Goal: Task Accomplishment & Management: Complete application form

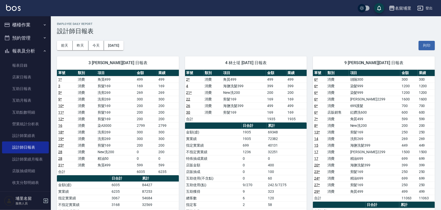
click at [23, 25] on button "櫃檯作業" at bounding box center [25, 24] width 47 height 13
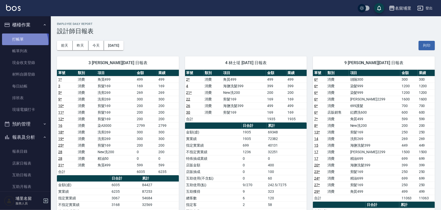
click at [21, 42] on link "打帳單" at bounding box center [25, 40] width 47 height 12
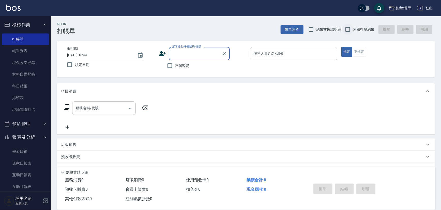
click at [344, 28] on input "連續打單結帳" at bounding box center [347, 29] width 11 height 11
checkbox input "true"
click at [173, 63] on input "不留客資" at bounding box center [169, 65] width 11 height 11
checkbox input "true"
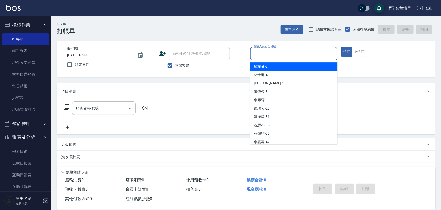
click at [254, 52] on input "服務人員姓名/編號" at bounding box center [293, 53] width 83 height 9
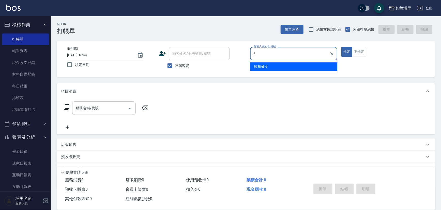
type input "鐘柏倫-3"
type button "true"
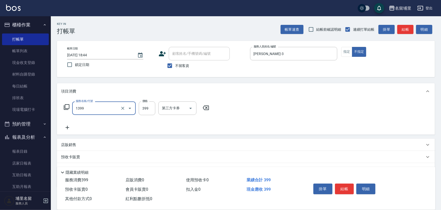
type input "海鹽洗髮399(1399)"
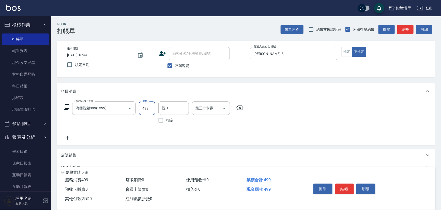
type input "499"
type input "潘宇浩-45"
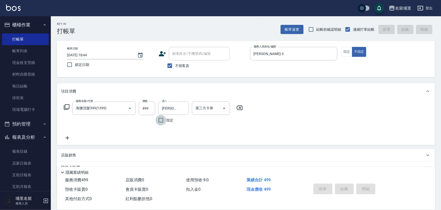
type input "2025/09/25 18:45"
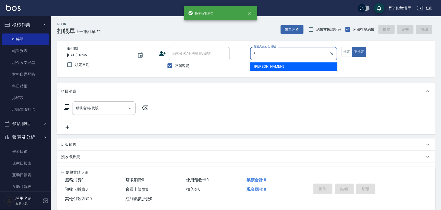
type input "蔣昀璠-5"
type button "false"
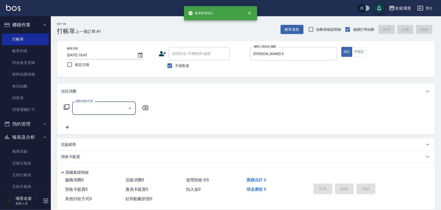
type input "0"
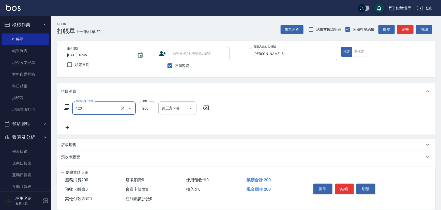
type input "New洗200(120)"
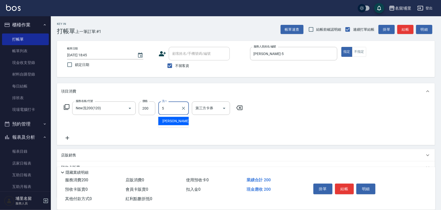
type input "蔣昀璠-5"
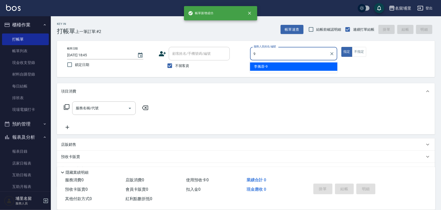
type input "李佩蓉-9"
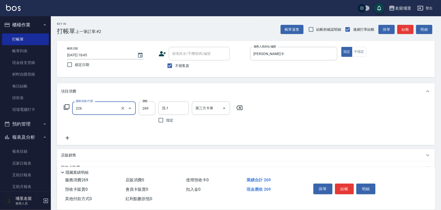
type input "洗剪269(226)"
type input "350"
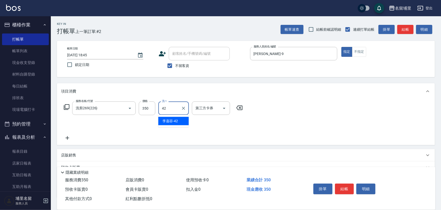
type input "李嘉容-42"
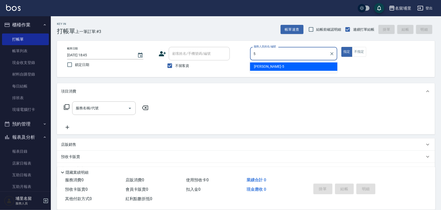
type input "蔣昀璠-5"
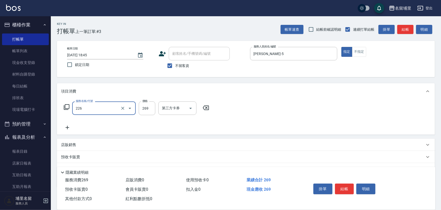
type input "洗剪269(226)"
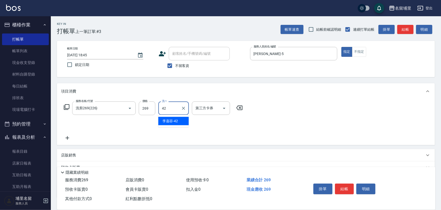
type input "李嘉容-42"
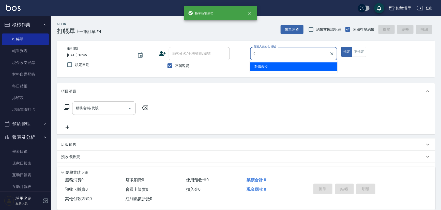
type input "李佩蓉-9"
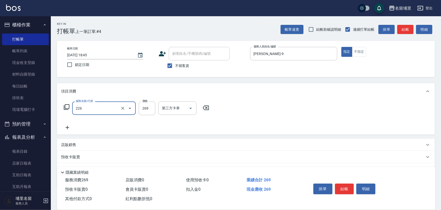
type input "洗剪269(226)"
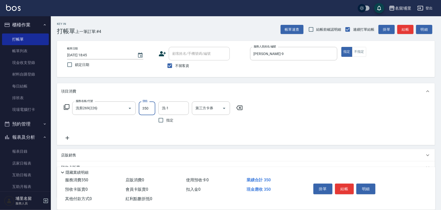
type input "350"
type input "李嘉容-42"
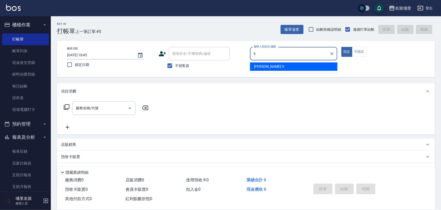
type input "蔣昀璠-5"
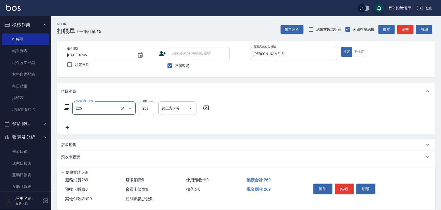
type input "洗剪269(226)"
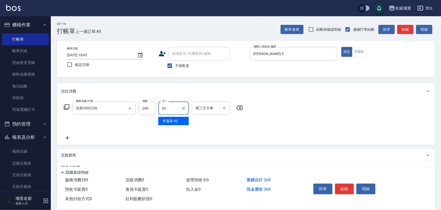
type input "李嘉容-42"
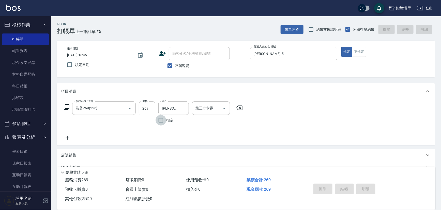
type input "2025/09/25 18:46"
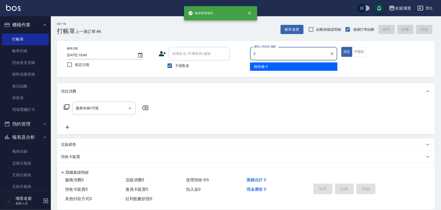
type input "鐘柏倫-3"
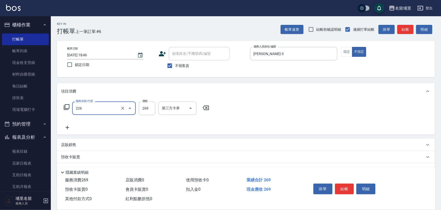
type input "洗剪269(226)"
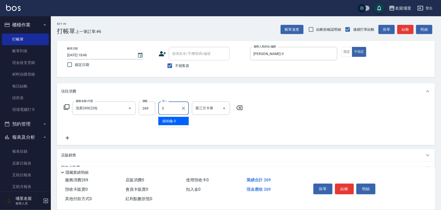
type input "鐘柏倫-3"
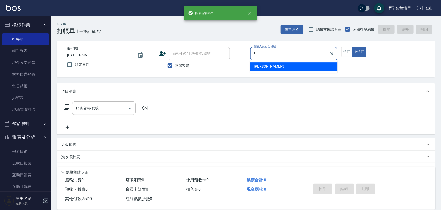
type input "蔣昀璠-5"
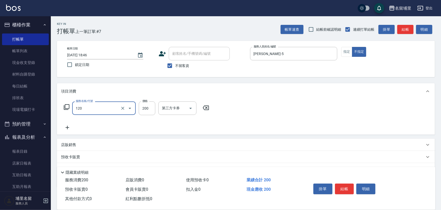
type input "New洗200(120)"
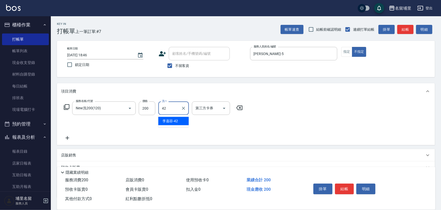
type input "李嘉容-42"
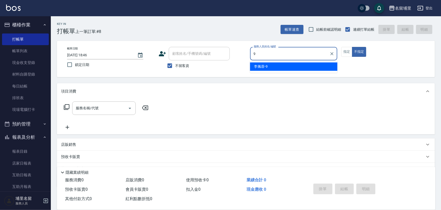
type input "李佩蓉-9"
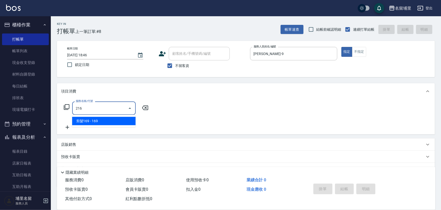
type input "剪髮169(216)"
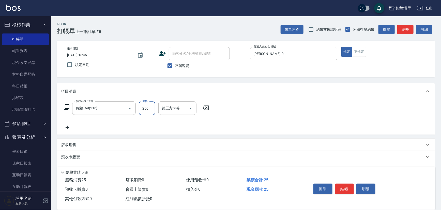
type input "250"
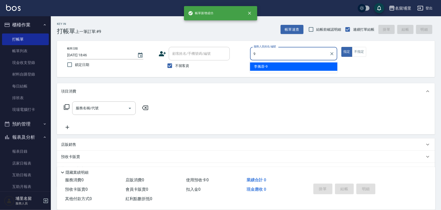
type input "李佩蓉-9"
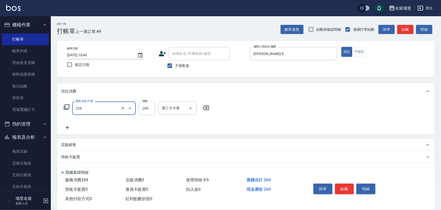
type input "洗剪269(226)"
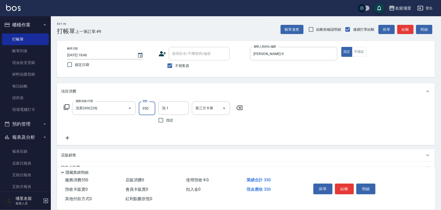
type input "350"
type input "李嘉容-42"
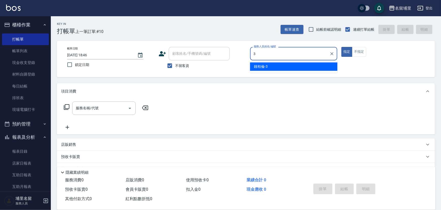
type input "鐘柏倫-3"
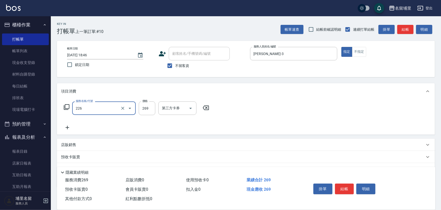
type input "洗剪269(226)"
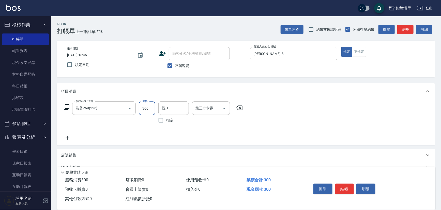
type input "300"
type input "李嘉容-42"
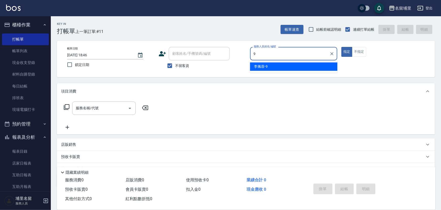
type input "李佩蓉-9"
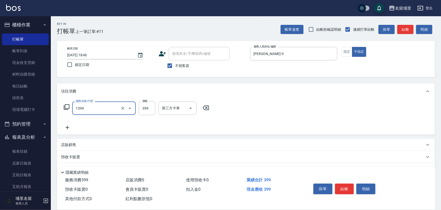
type input "海鹽洗髮399(1399)"
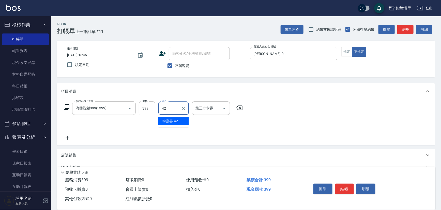
type input "李嘉容-42"
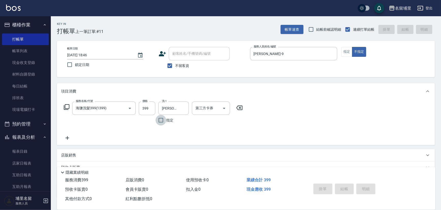
type input "2025/09/25 18:47"
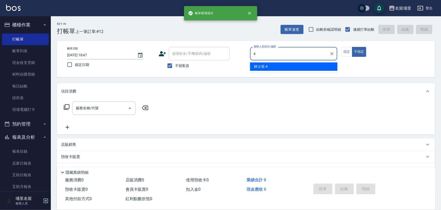
type input "林士珽-4"
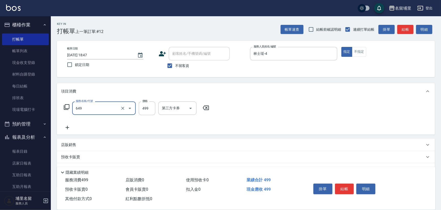
type input "角質499(649)"
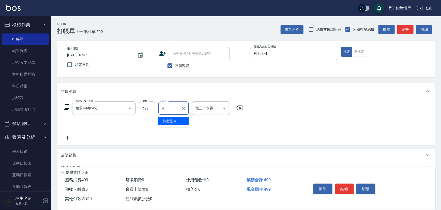
type input "林士珽-4"
click at [149, 105] on input "499" at bounding box center [147, 109] width 17 height 14
type input "549"
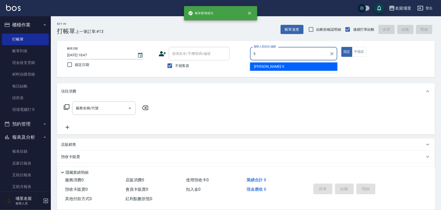
type input "蔣昀璠-5"
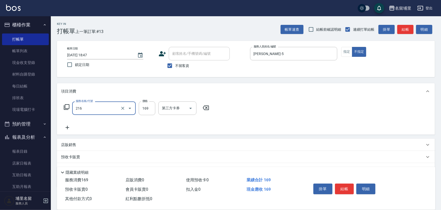
type input "剪髮169(216)"
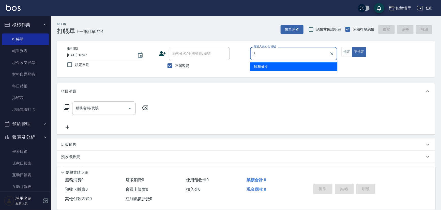
type input "鐘柏倫-3"
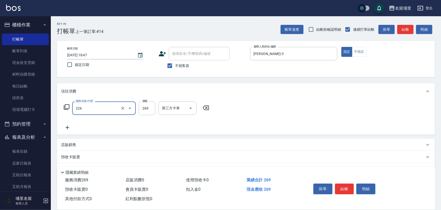
type input "洗剪269(226)"
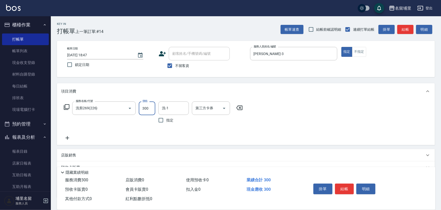
type input "300"
type input "鐘柏倫-3"
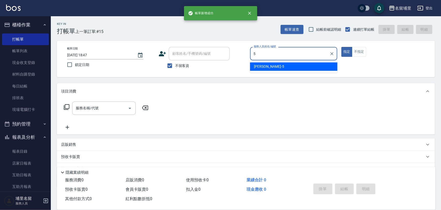
type input "蔣昀璠-5"
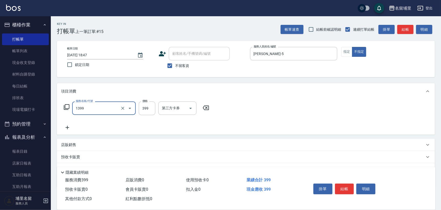
type input "海鹽洗髮399(1399)"
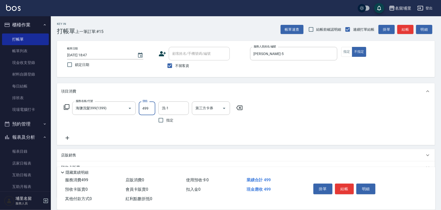
type input "499"
type input "李嘉容-42"
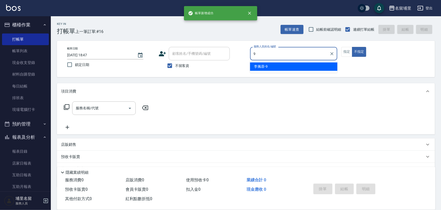
type input "李佩蓉-9"
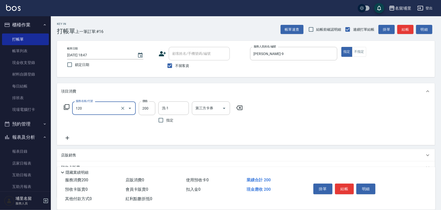
type input "New洗200(120)"
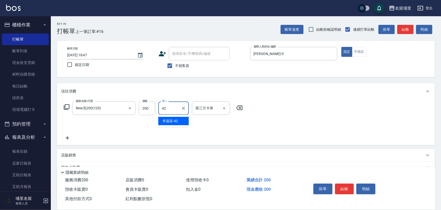
type input "李嘉容-42"
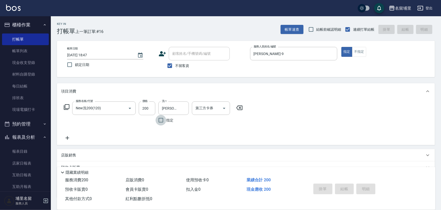
type input "2025/09/25 18:48"
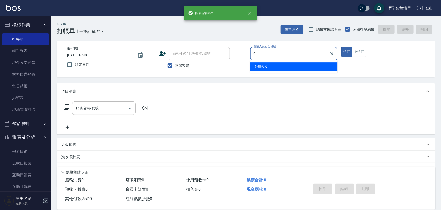
type input "李佩蓉-9"
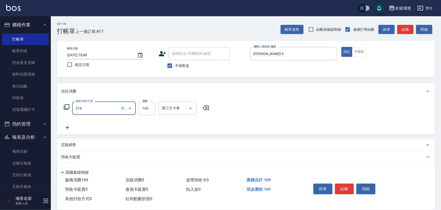
type input "剪髮169(216)"
type input "250"
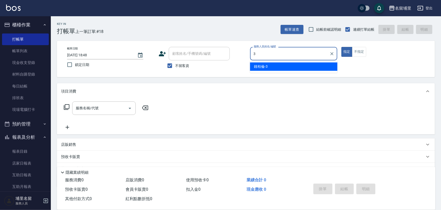
type input "鐘柏倫-3"
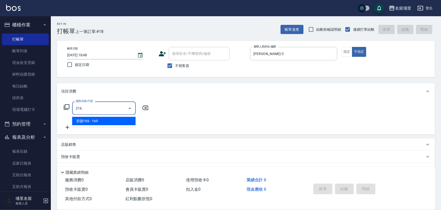
type input "剪髮169(216)"
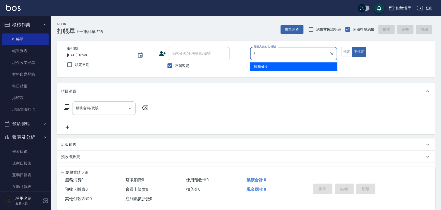
type input "鐘柏倫-3"
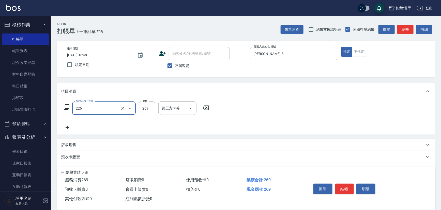
type input "洗剪269(226)"
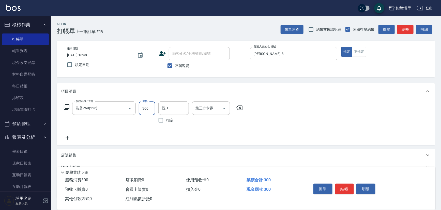
type input "300"
type input "李嘉容-42"
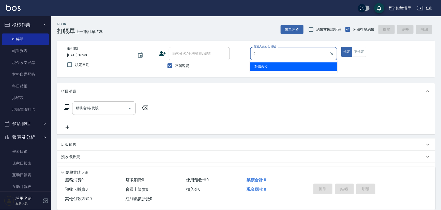
type input "李佩蓉-9"
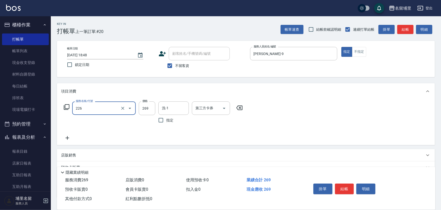
type input "洗剪269(226)"
type input "350"
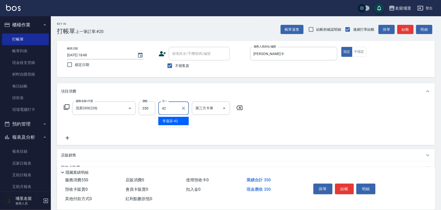
type input "李嘉容-42"
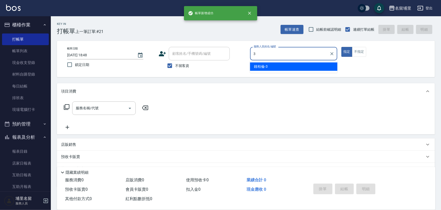
type input "鐘柏倫-3"
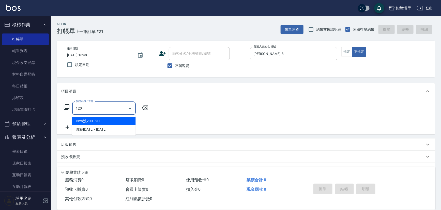
type input "New洗200(120)"
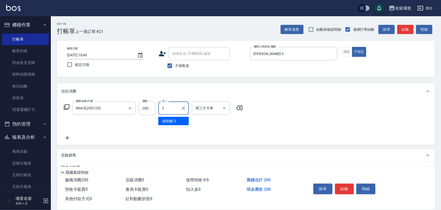
type input "鐘柏倫-3"
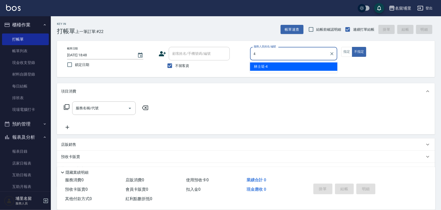
type input "林士珽-4"
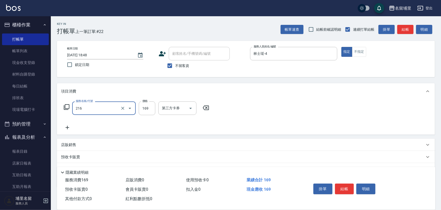
type input "剪髮169(216)"
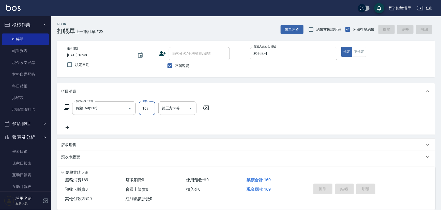
type input "2025/09/25 18:49"
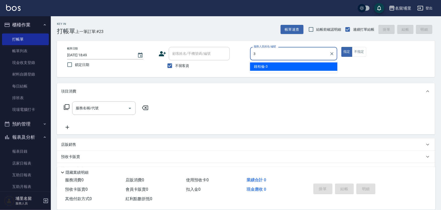
type input "鐘柏倫-3"
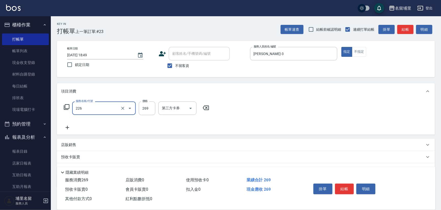
type input "洗剪269(226)"
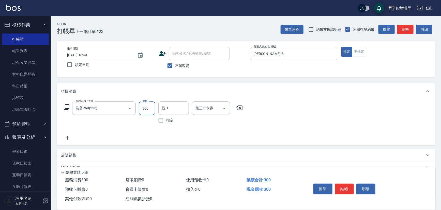
type input "300"
type input "鐘柏倫-3"
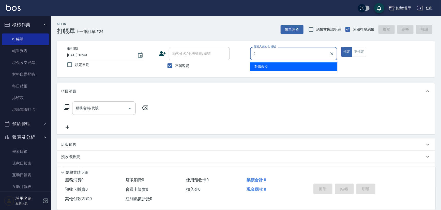
type input "李佩蓉-9"
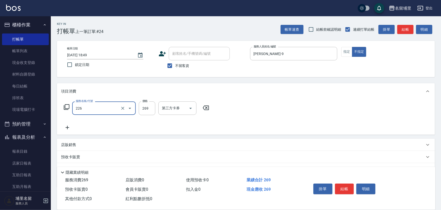
type input "洗剪269(226)"
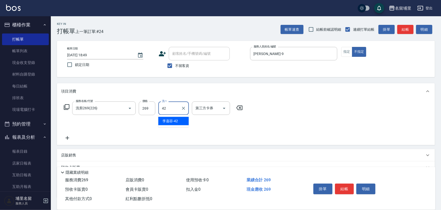
type input "李嘉容-42"
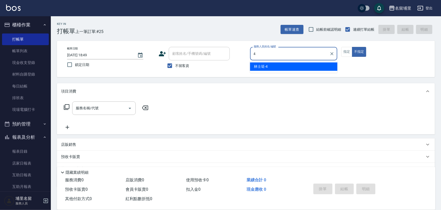
type input "林士珽-4"
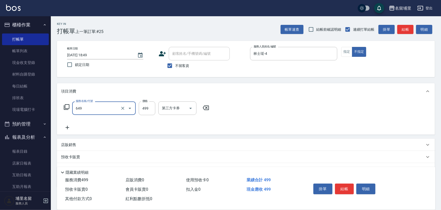
type input "角質499(649)"
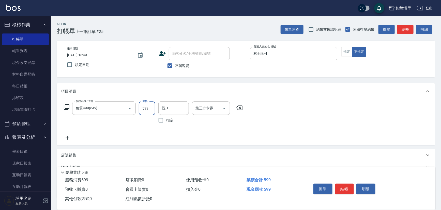
type input "599"
type input "林士珽-4"
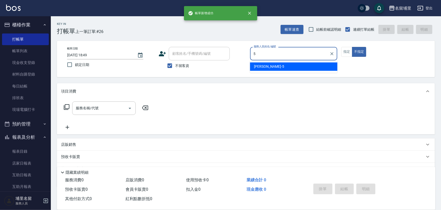
type input "蔣昀璠-5"
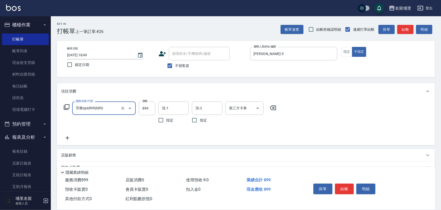
type input "芳療spa899(689)"
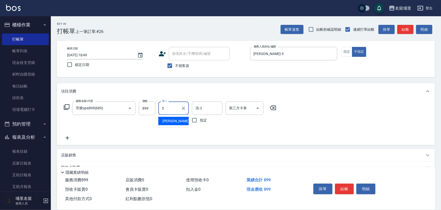
type input "蔣昀璠-5"
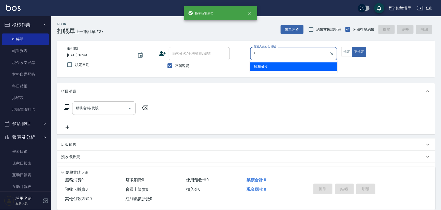
type input "鐘柏倫-3"
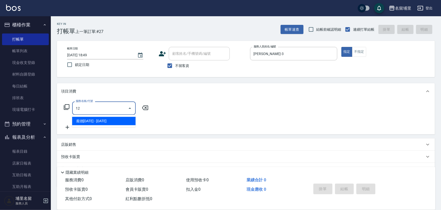
type input "1"
type input "洗剪269(226)"
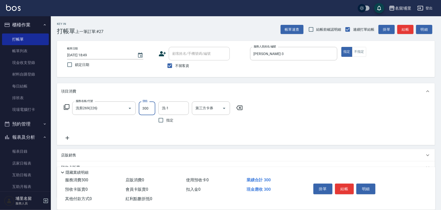
type input "300"
type input "李嘉容-42"
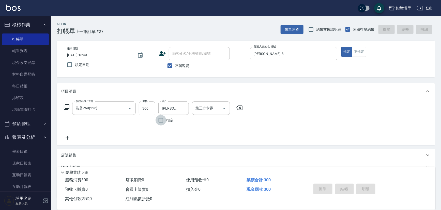
type input "2025/09/25 18:50"
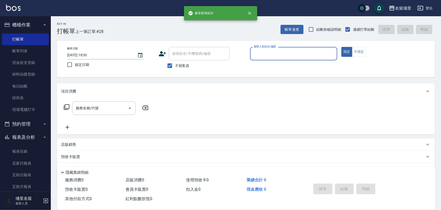
type input "1"
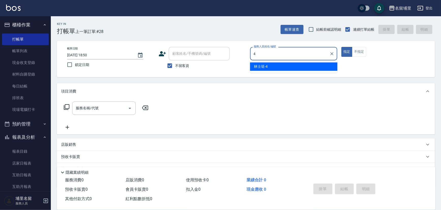
type input "林士珽-4"
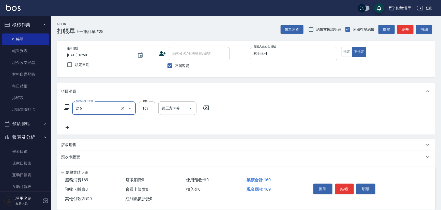
type input "剪髮169(216)"
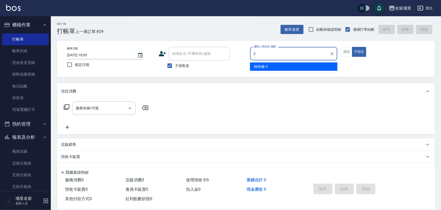
type input "鐘柏倫-3"
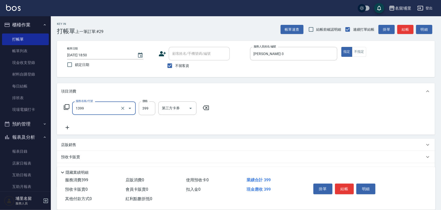
type input "海鹽洗髮399(1399)"
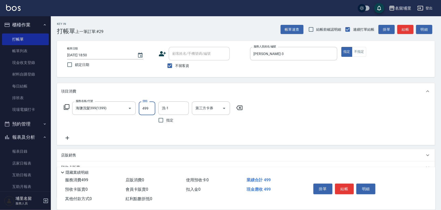
type input "499"
type input "李嘉容-42"
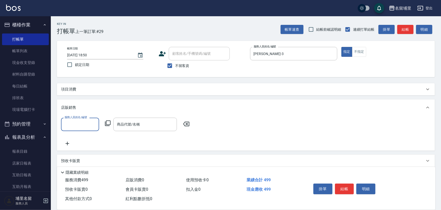
type input "5"
type input "鐘柏倫-3"
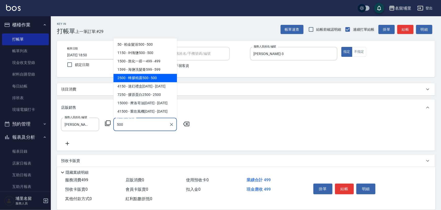
type input "蜂膠精露500"
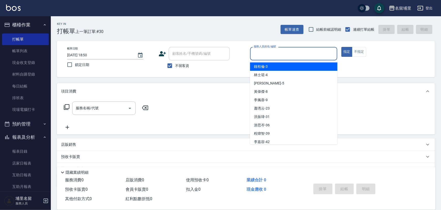
click at [298, 52] on input "服務人員姓名/編號" at bounding box center [293, 53] width 83 height 9
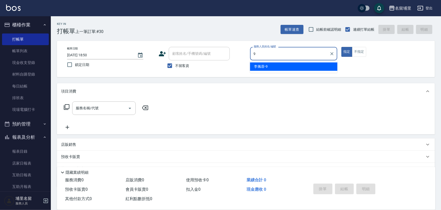
type input "李佩蓉-9"
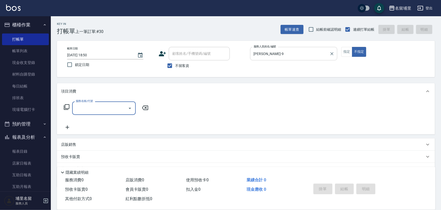
type input "0"
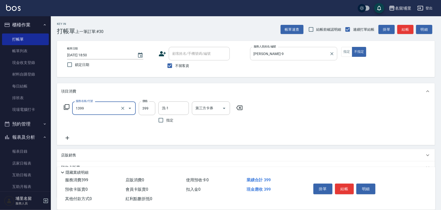
type input "海鹽洗髮399(1399)"
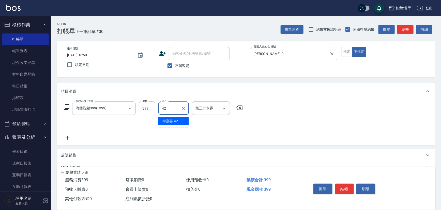
type input "李嘉容-42"
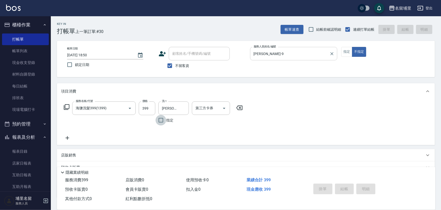
type input "2025/09/25 18:52"
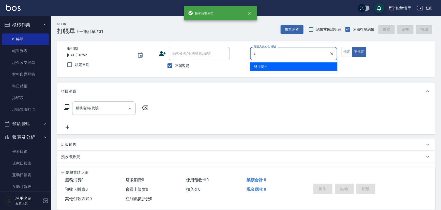
type input "林士珽-4"
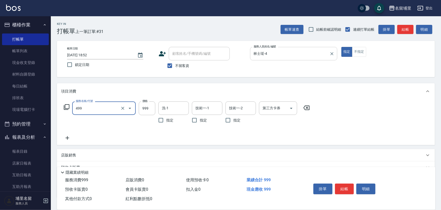
type input "染髮999(499)"
type input "1299"
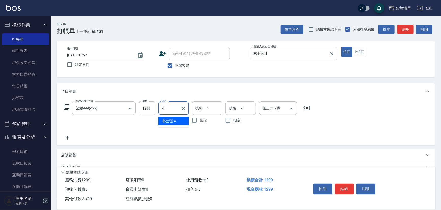
type input "林士珽-4"
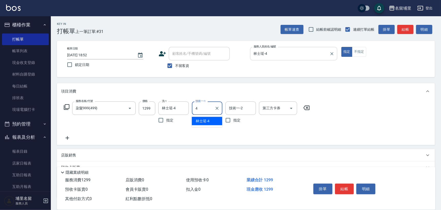
type input "林士珽-4"
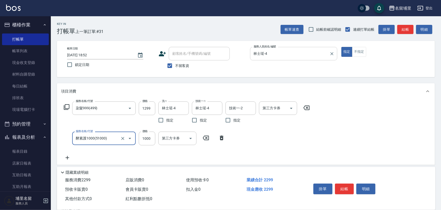
type input "酵素護1000(51000)"
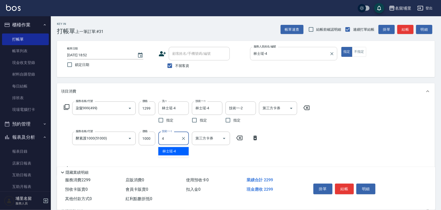
type input "林士珽-4"
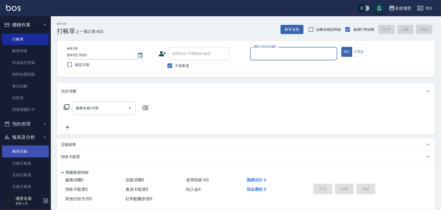
scroll to position [46, 0]
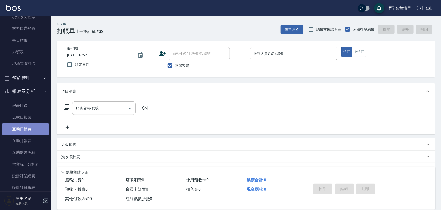
click at [30, 132] on link "互助日報表" at bounding box center [25, 129] width 47 height 12
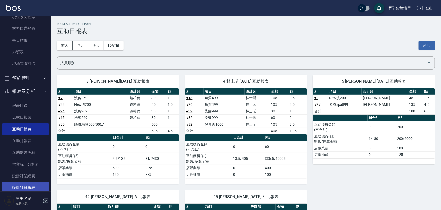
click at [31, 183] on link "設計師日報表" at bounding box center [25, 188] width 47 height 12
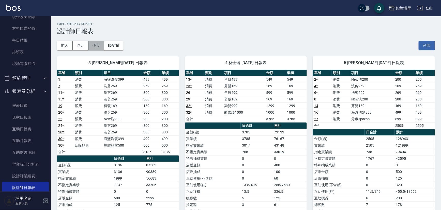
click at [94, 47] on button "今天" at bounding box center [96, 45] width 16 height 9
click at [427, 9] on button "登出" at bounding box center [425, 8] width 20 height 9
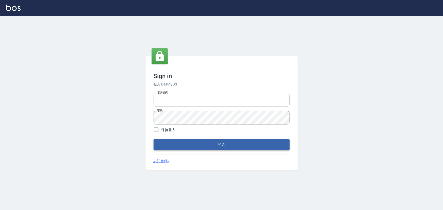
type input "2988528"
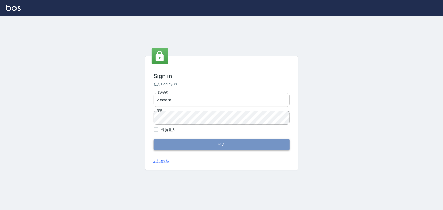
click at [220, 146] on button "登入" at bounding box center [222, 144] width 136 height 11
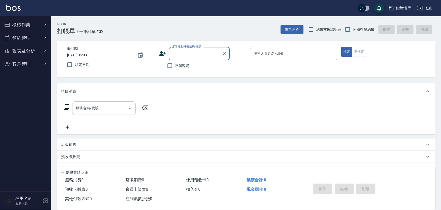
click at [24, 50] on button "報表及分析" at bounding box center [25, 50] width 47 height 13
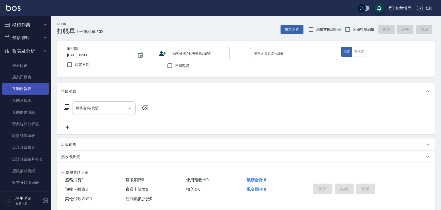
click at [26, 88] on link "互助日報表" at bounding box center [25, 89] width 47 height 12
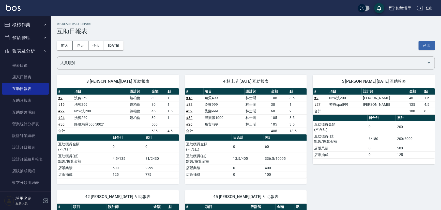
click at [240, 45] on div "前天 昨天 今天 2025/09/25 列印" at bounding box center [246, 46] width 378 height 22
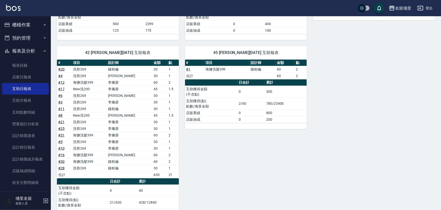
scroll to position [167, 0]
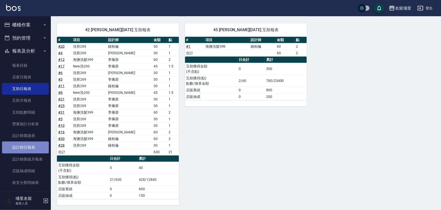
click at [30, 142] on link "設計師日報表" at bounding box center [25, 148] width 47 height 12
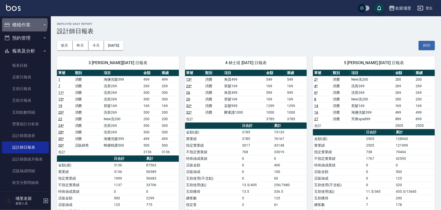
click at [22, 24] on button "櫃檯作業" at bounding box center [25, 24] width 47 height 13
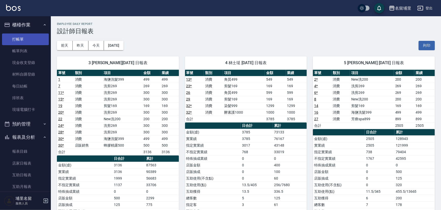
click at [27, 43] on link "打帳單" at bounding box center [25, 40] width 47 height 12
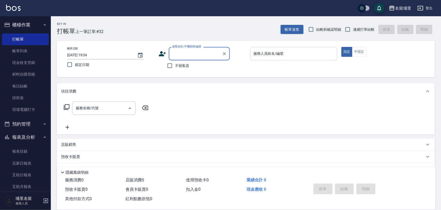
click at [308, 55] on input "服務人員姓名/編號" at bounding box center [293, 53] width 83 height 9
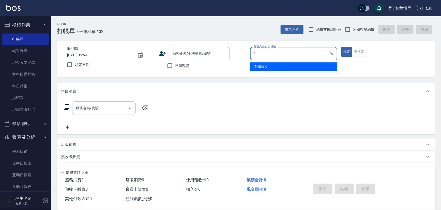
type input "李佩蓉-9"
type button "true"
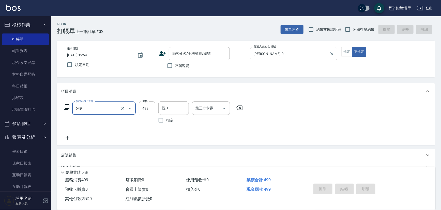
type input "角質499(649)"
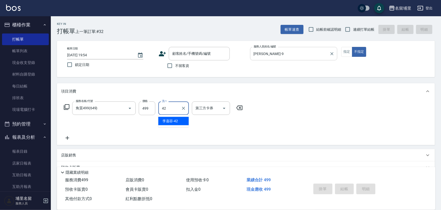
type input "李嘉容-42"
click at [169, 67] on input "不留客資" at bounding box center [169, 65] width 11 height 11
checkbox input "true"
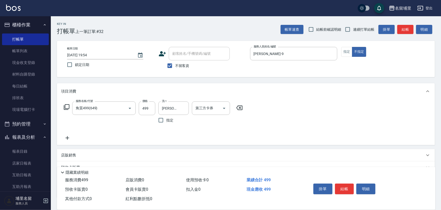
click at [358, 30] on span "連續打單結帳" at bounding box center [363, 29] width 21 height 5
click at [353, 30] on input "連續打單結帳" at bounding box center [347, 29] width 11 height 11
checkbox input "true"
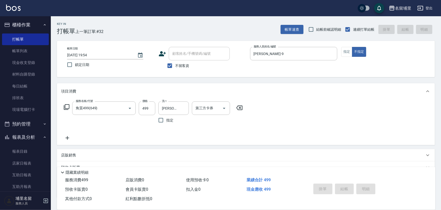
type input "2025/09/25 19:55"
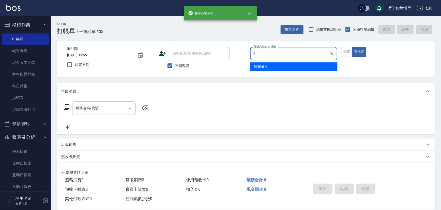
type input "鐘柏倫-3"
type button "false"
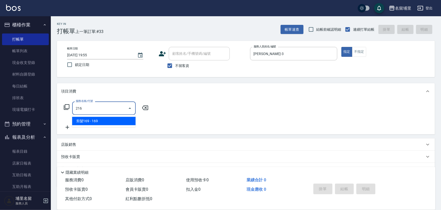
type input "剪髮169(216)"
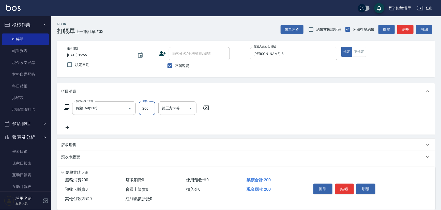
type input "200"
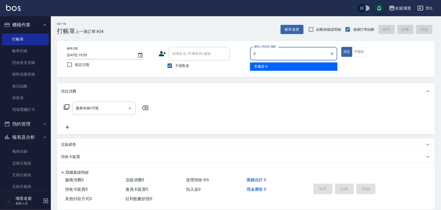
type input "李佩蓉-9"
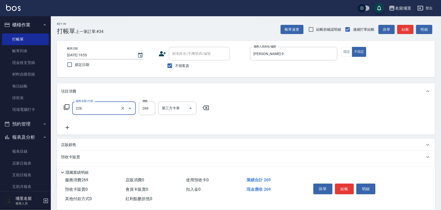
type input "洗剪269(226)"
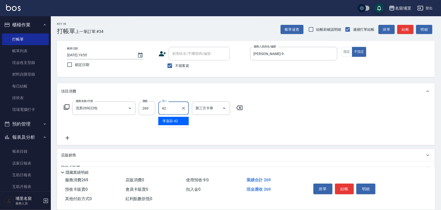
type input "李嘉容-42"
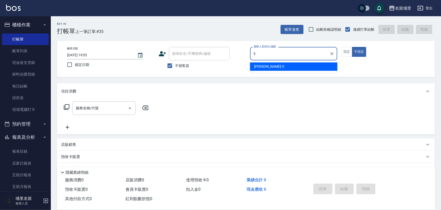
type input "蔣昀璠-5"
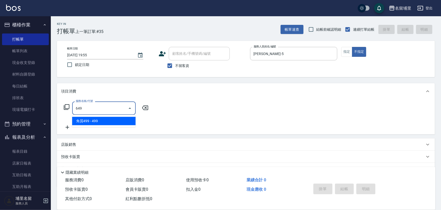
type input "角質499(649)"
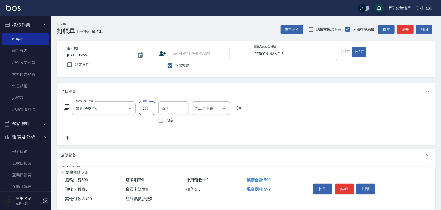
type input "599"
type input "李嘉容-42"
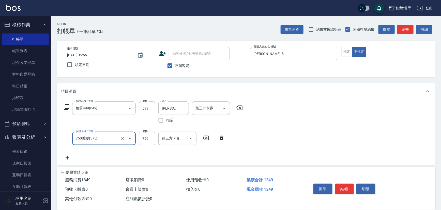
type input "750護髮(575)"
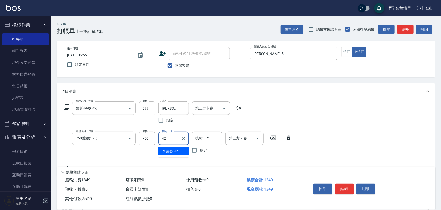
type input "李嘉容-42"
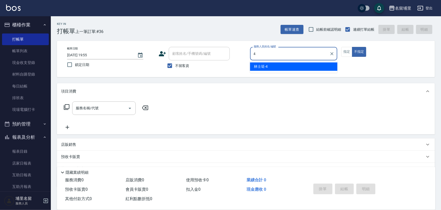
type input "林士珽-4"
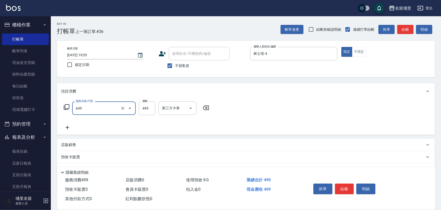
type input "角質499(649)"
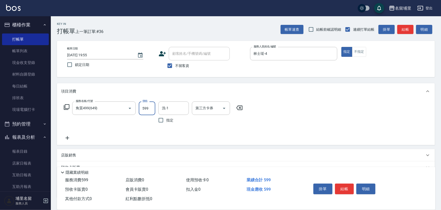
type input "599"
type input "林士珽-4"
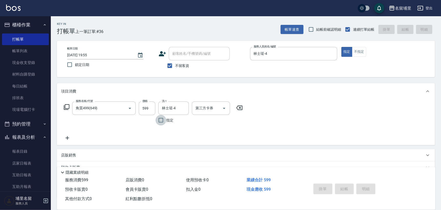
type input "2025/09/25 19:56"
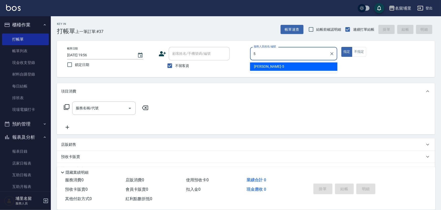
type input "蔣昀璠-5"
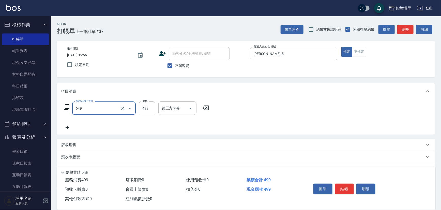
type input "角質499(649)"
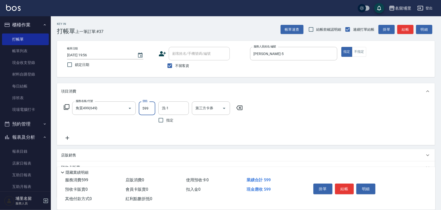
type input "599"
type input "蔣昀璠-5"
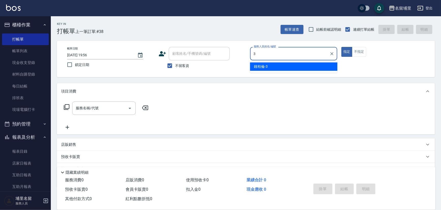
type input "鐘柏倫-3"
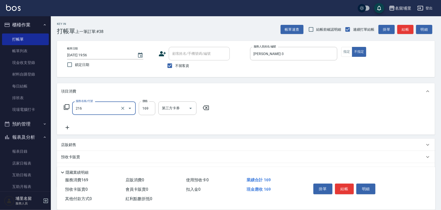
type input "剪髮169(216)"
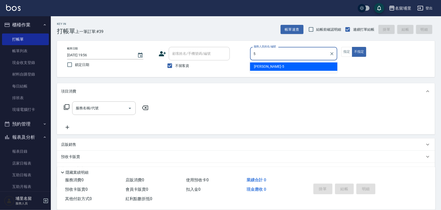
type input "蔣昀璠-5"
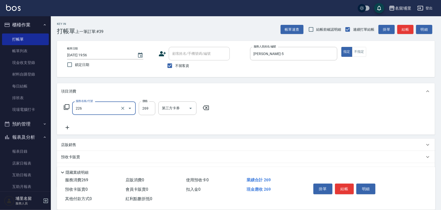
type input "洗剪269(226)"
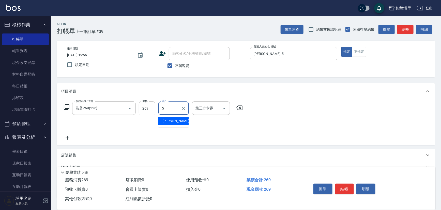
type input "蔣昀璠-5"
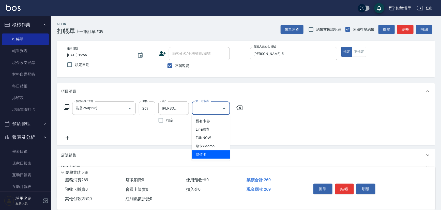
type input "儲值卡"
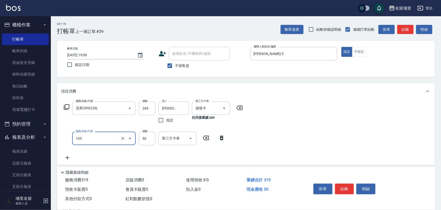
type input "精油50(105)"
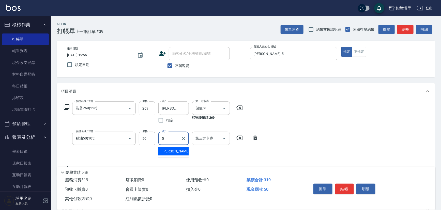
type input "蔣昀璠-5"
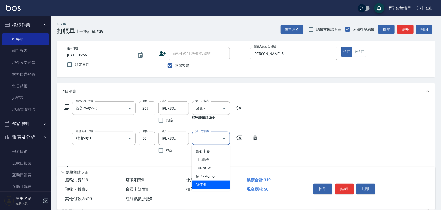
type input "儲值卡"
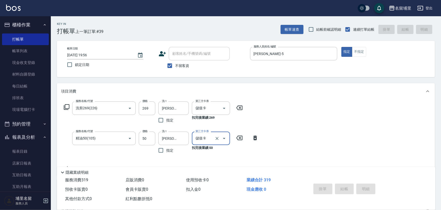
type input "2025/09/25 19:57"
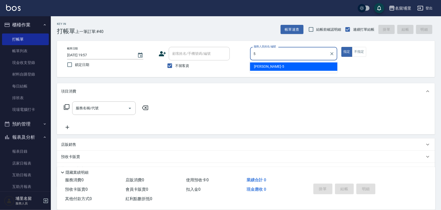
type input "蔣昀璠-5"
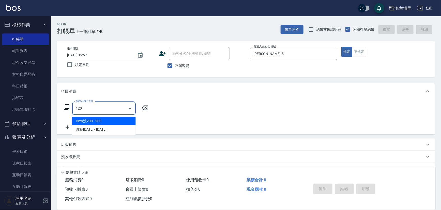
type input "New洗200(120)"
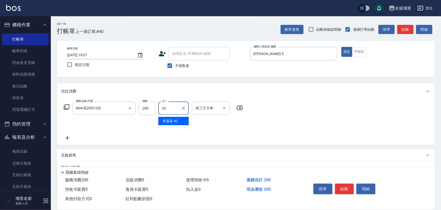
type input "李嘉容-42"
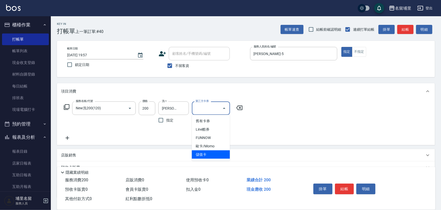
type input "儲值卡"
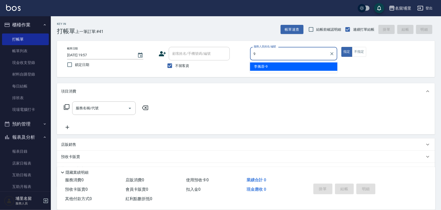
type input "李佩蓉-9"
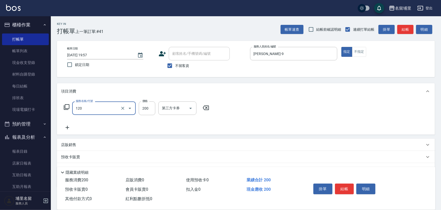
type input "New洗200(120)"
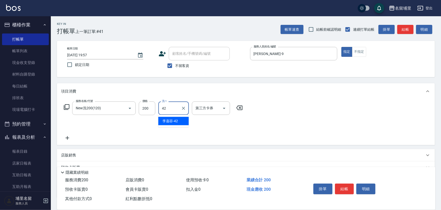
type input "李嘉容-42"
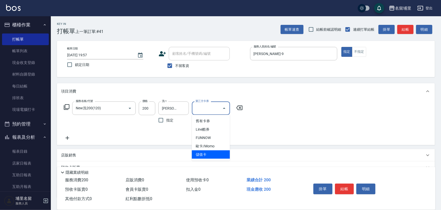
type input "儲值卡"
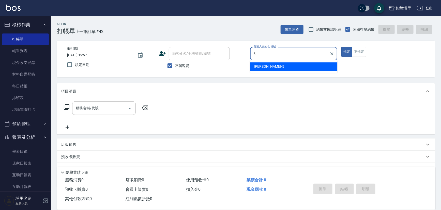
type input "蔣昀璠-5"
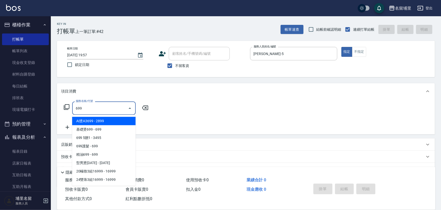
type input "AI燙A3699(311)"
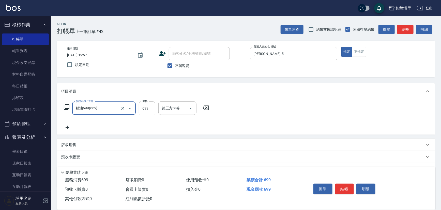
type input "精油699(669)"
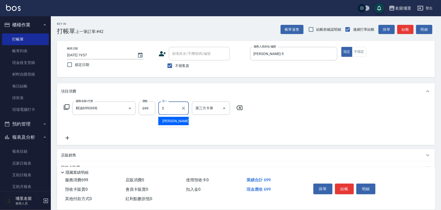
type input "蔣昀璠-5"
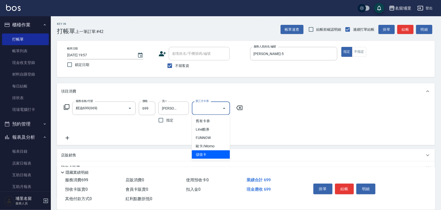
type input "儲值卡"
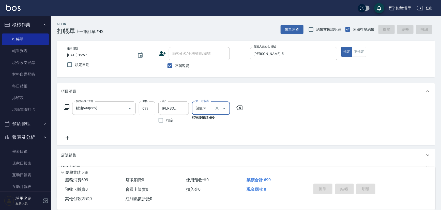
type input "2025/09/25 19:58"
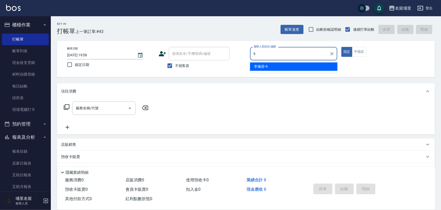
type input "李佩蓉-9"
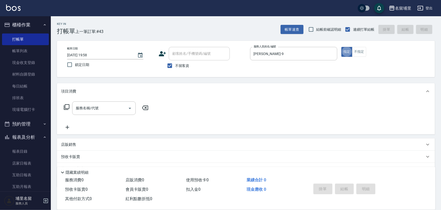
scroll to position [9, 0]
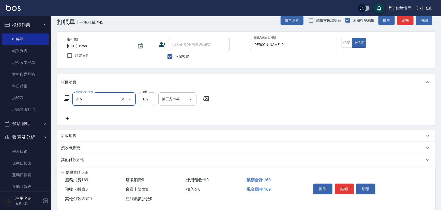
type input "剪髮169(216)"
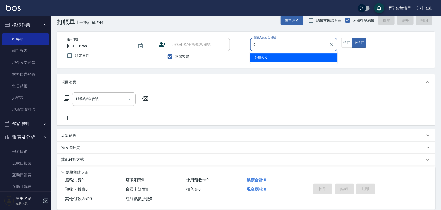
type input "李佩蓉-9"
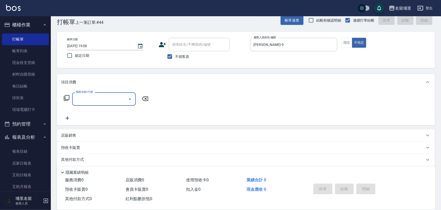
type input "4"
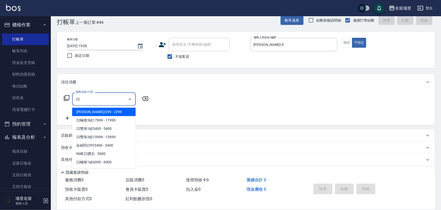
type input "2"
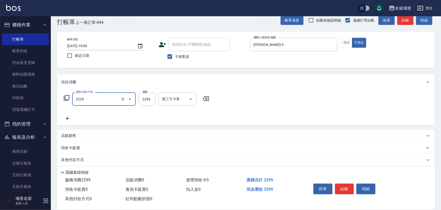
type input "伊黛莉2299(3229)"
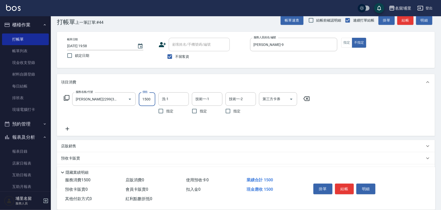
type input "1500"
type input "李嘉容-42"
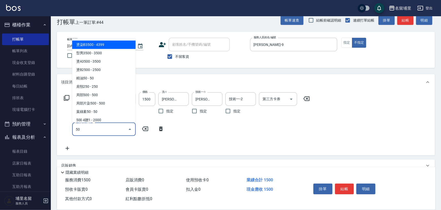
type input "5"
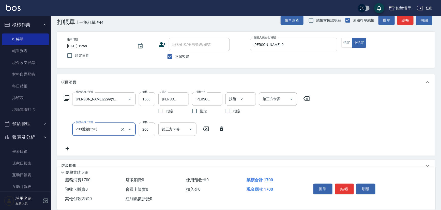
type input "200護髮(520)"
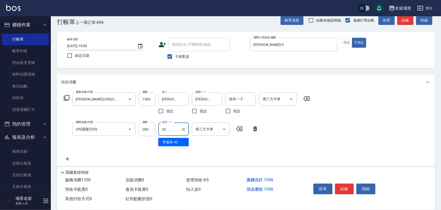
type input "李嘉容-42"
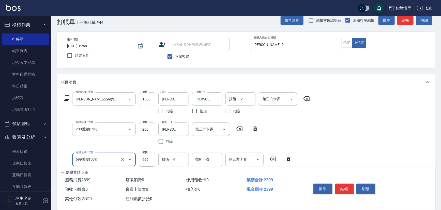
type input "699護髮(569)"
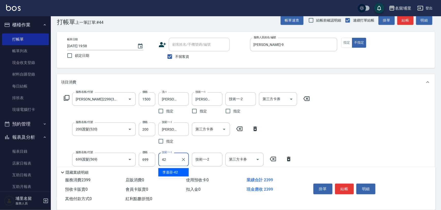
type input "李嘉容-42"
click at [151, 135] on input "200" at bounding box center [147, 130] width 17 height 14
click at [151, 128] on input "200" at bounding box center [147, 130] width 17 height 14
type input "500"
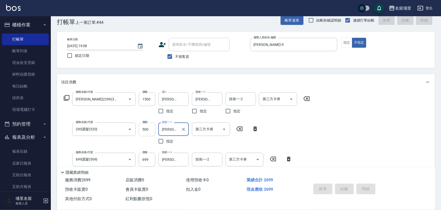
type input "2025/09/25 20:00"
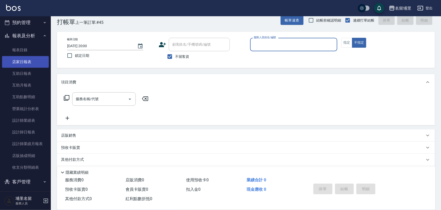
scroll to position [104, 0]
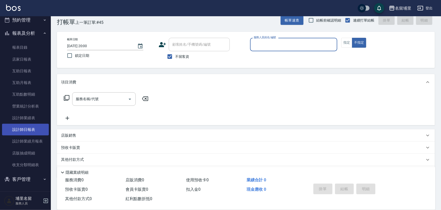
click at [30, 131] on link "設計師日報表" at bounding box center [25, 130] width 47 height 12
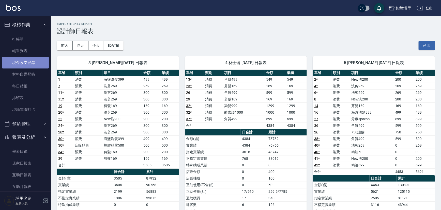
click at [33, 60] on link "現金收支登錄" at bounding box center [25, 63] width 47 height 12
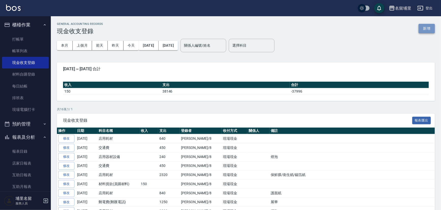
click at [423, 31] on button "新增" at bounding box center [426, 28] width 16 height 9
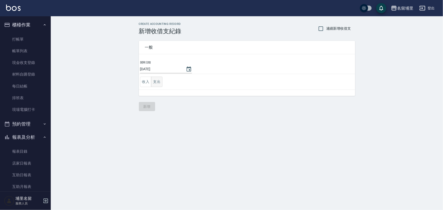
click at [155, 79] on button "支出" at bounding box center [156, 82] width 11 height 10
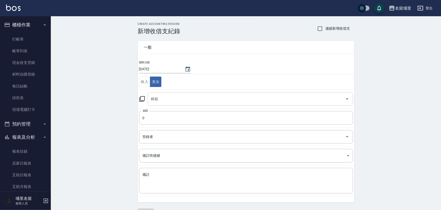
click at [166, 98] on input "科目" at bounding box center [246, 99] width 193 height 9
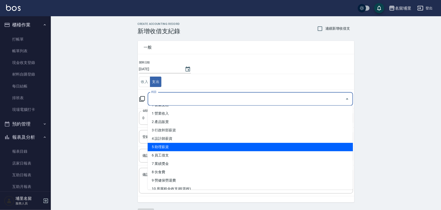
scroll to position [23, 0]
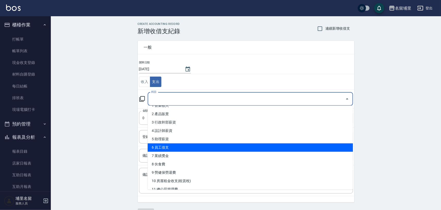
click at [179, 146] on li "6 員工借支" at bounding box center [250, 147] width 205 height 8
type input "6 員工借支"
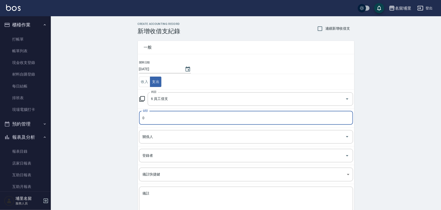
click at [153, 124] on input "0" at bounding box center [246, 118] width 214 height 14
drag, startPoint x: 157, startPoint y: 120, endPoint x: 62, endPoint y: 120, distance: 95.0
click at [62, 120] on div "CREATE ACCOUNTING RECORD 新增收借支紀錄 連續新增收借支 一般 開單日期 2025/09/25 收入 支出 科目 6 員工借支 科目 …" at bounding box center [246, 129] width 390 height 227
type input "3000"
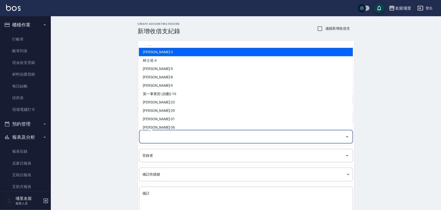
click at [165, 137] on input "關係人" at bounding box center [242, 137] width 202 height 9
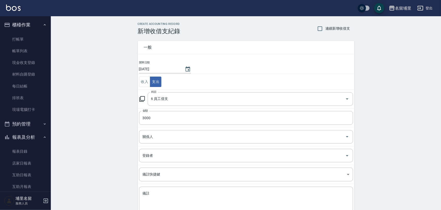
click at [116, 134] on div "CREATE ACCOUNTING RECORD 新增收借支紀錄 連續新增收借支 一般 開單日期 2025/09/25 收入 支出 科目 6 員工借支 科目 …" at bounding box center [246, 129] width 390 height 227
click at [168, 139] on input "關係人" at bounding box center [242, 137] width 202 height 9
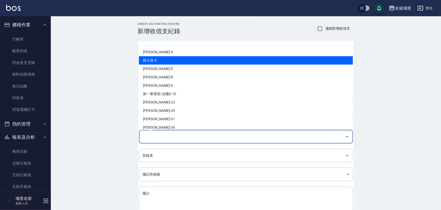
click at [165, 56] on li "林士珽-4" at bounding box center [246, 60] width 214 height 8
type input "林士珽-4"
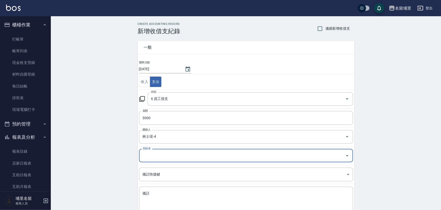
scroll to position [32, 0]
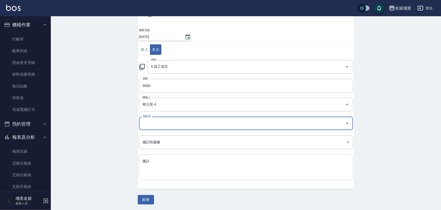
click at [162, 158] on div "x 備註" at bounding box center [246, 168] width 214 height 26
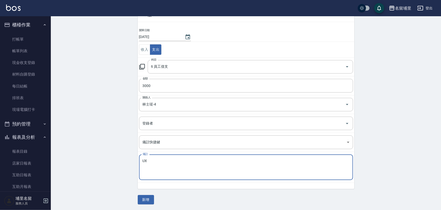
type textarea "U"
type textarea "林士珽借支3000"
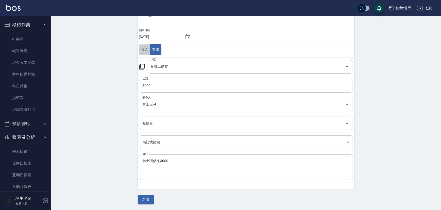
click at [142, 46] on button "收入" at bounding box center [144, 49] width 11 height 10
click at [143, 196] on button "新增" at bounding box center [146, 199] width 16 height 9
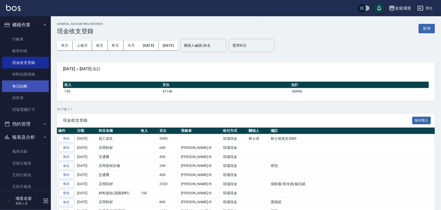
click at [33, 90] on link "每日結帳" at bounding box center [25, 86] width 47 height 12
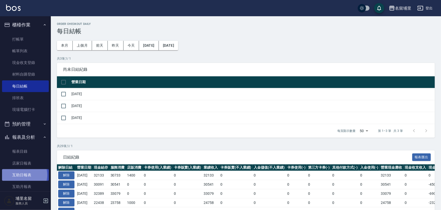
click at [19, 175] on link "互助日報表" at bounding box center [25, 175] width 47 height 12
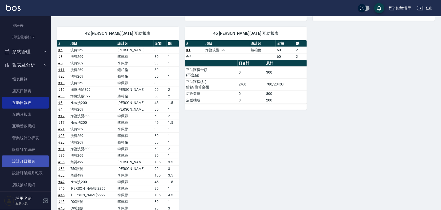
scroll to position [92, 0]
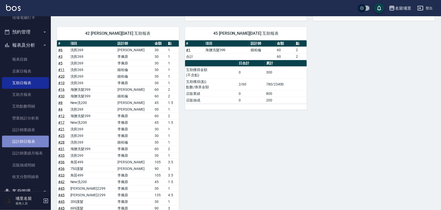
click at [33, 143] on link "設計師日報表" at bounding box center [25, 142] width 47 height 12
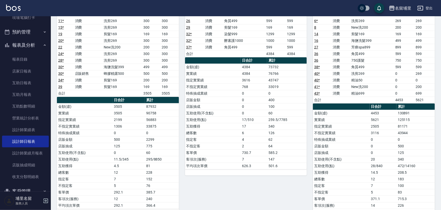
scroll to position [185, 0]
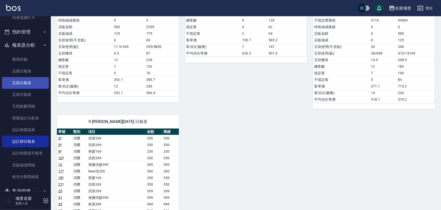
click at [23, 83] on link "互助日報表" at bounding box center [25, 83] width 47 height 12
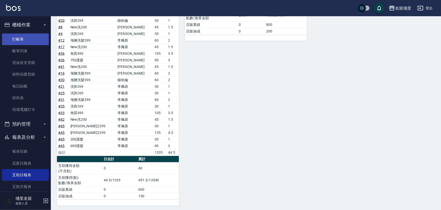
click at [29, 41] on link "打帳單" at bounding box center [25, 40] width 47 height 12
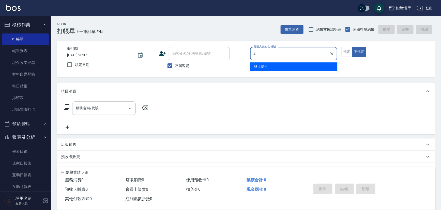
type input "林士珽-4"
type button "false"
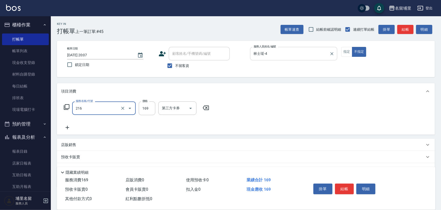
type input "剪髮169(216)"
type input "150"
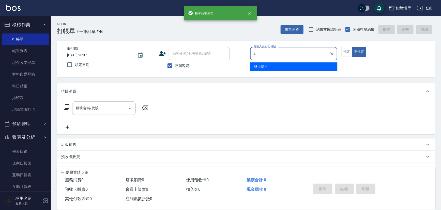
type input "林士珽-4"
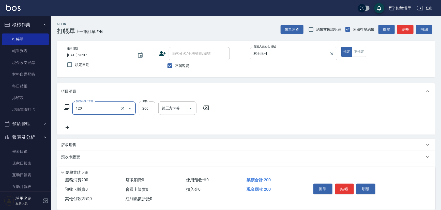
type input "New洗200(120)"
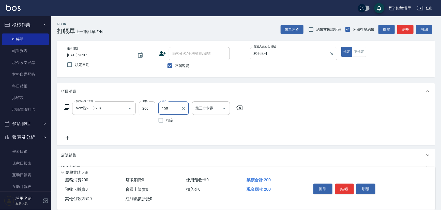
type input "150"
click at [164, 105] on input "洗-1" at bounding box center [173, 108] width 26 height 9
type input "林士珽-4"
drag, startPoint x: 120, startPoint y: 108, endPoint x: 115, endPoint y: 109, distance: 5.6
click at [119, 108] on button "Clear" at bounding box center [122, 108] width 7 height 7
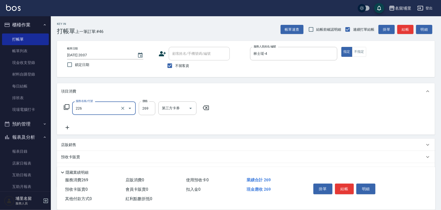
type input "洗剪269(226)"
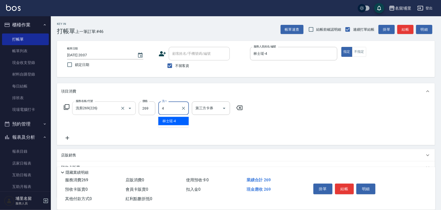
type input "林士珽-4"
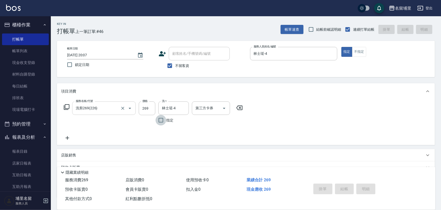
type input "2025/09/25 20:08"
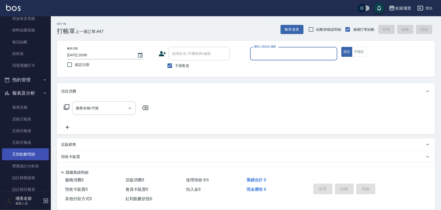
scroll to position [46, 0]
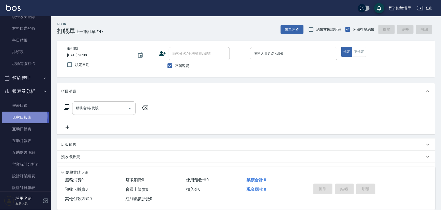
click at [19, 116] on link "店家日報表" at bounding box center [25, 118] width 47 height 12
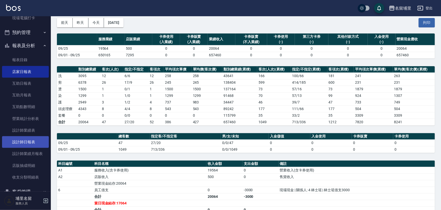
scroll to position [92, 0]
click at [36, 145] on link "設計師日報表" at bounding box center [25, 142] width 47 height 12
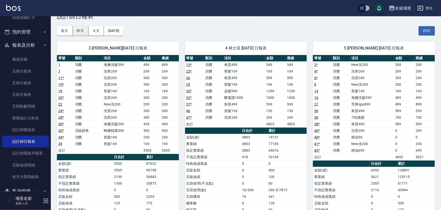
scroll to position [23, 0]
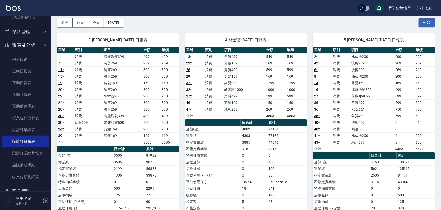
click at [195, 98] on td "37 *" at bounding box center [194, 96] width 19 height 7
click at [192, 103] on td "46" at bounding box center [194, 103] width 19 height 7
click at [263, 104] on td "剪髮169" at bounding box center [244, 103] width 42 height 7
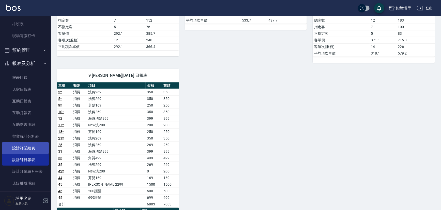
scroll to position [81, 0]
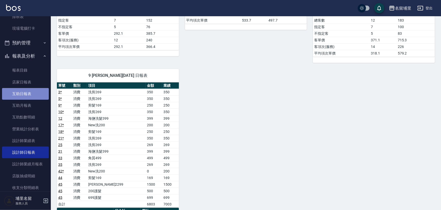
click at [27, 96] on link "互助日報表" at bounding box center [25, 94] width 47 height 12
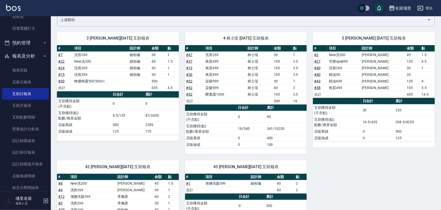
scroll to position [38, 0]
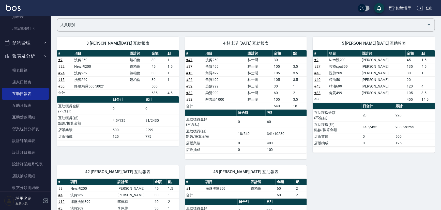
click at [420, 5] on icon "button" at bounding box center [420, 8] width 6 height 6
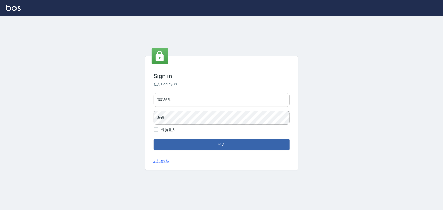
type input "2988528"
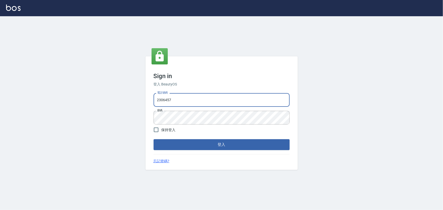
type input "2306457"
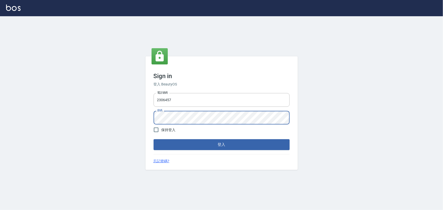
click at [131, 120] on div "Sign in 登入 BeautyOS 電話號碼 2306457 電話號碼 密碼 密碼 保持登入 登入 忘記密碼?" at bounding box center [221, 113] width 443 height 194
click at [154, 139] on button "登入" at bounding box center [222, 144] width 136 height 11
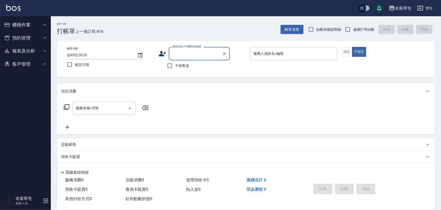
drag, startPoint x: 14, startPoint y: 49, endPoint x: 16, endPoint y: 52, distance: 3.7
click at [15, 48] on button "報表及分析" at bounding box center [25, 50] width 47 height 13
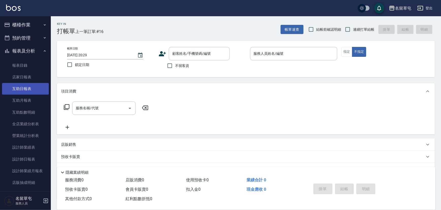
click at [18, 87] on link "互助日報表" at bounding box center [25, 89] width 47 height 12
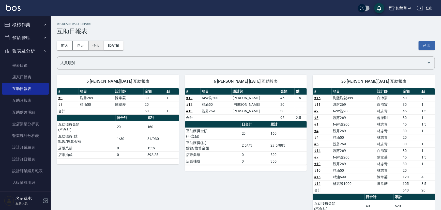
click at [96, 44] on button "今天" at bounding box center [96, 45] width 16 height 9
click at [75, 46] on button "昨天" at bounding box center [81, 45] width 16 height 9
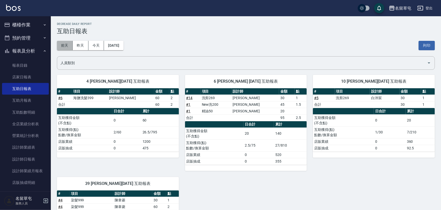
click at [69, 49] on button "前天" at bounding box center [65, 45] width 16 height 9
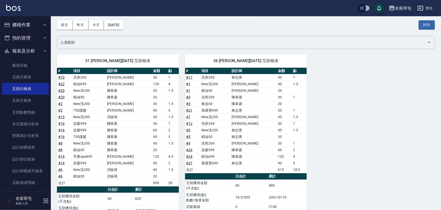
scroll to position [52, 0]
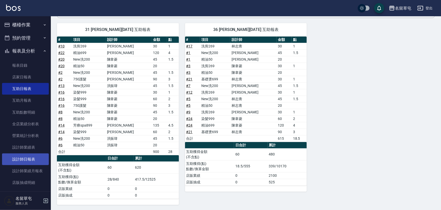
click at [40, 159] on link "設計師日報表" at bounding box center [25, 160] width 47 height 12
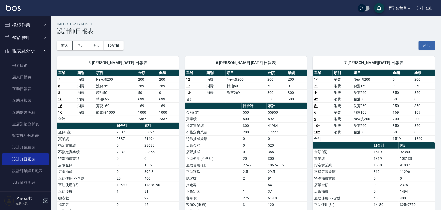
click at [423, 8] on icon "button" at bounding box center [420, 8] width 6 height 6
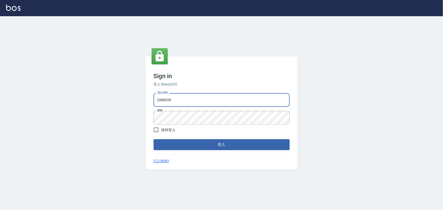
drag, startPoint x: 179, startPoint y: 100, endPoint x: 124, endPoint y: 99, distance: 55.1
click at [124, 99] on div "Sign in 登入 BeautyOS 電話號碼 [PHONE_NUMBER] 電話號碼 密碼 密碼 保持登入 登入 忘記密碼?" at bounding box center [221, 113] width 443 height 194
type input "2380118"
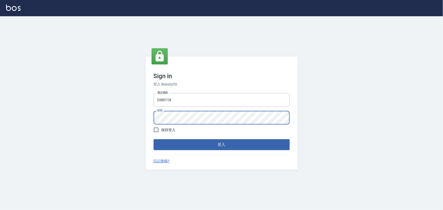
click at [134, 117] on div "Sign in 登入 BeautyOS 電話號碼 2380118 電話號碼 密碼 密碼 保持登入 登入 忘記密碼?" at bounding box center [221, 113] width 443 height 194
click at [154, 139] on button "登入" at bounding box center [222, 144] width 136 height 11
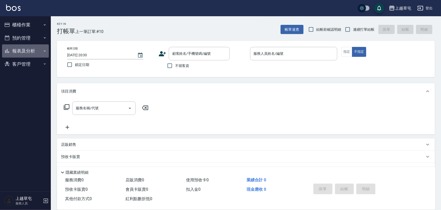
click at [29, 47] on button "報表及分析" at bounding box center [25, 50] width 47 height 13
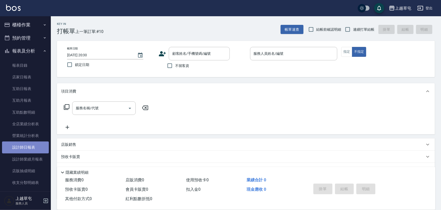
click at [33, 146] on link "設計師日報表" at bounding box center [25, 148] width 47 height 12
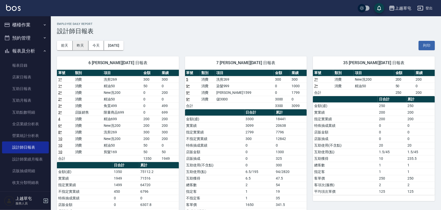
click at [80, 44] on button "昨天" at bounding box center [81, 45] width 16 height 9
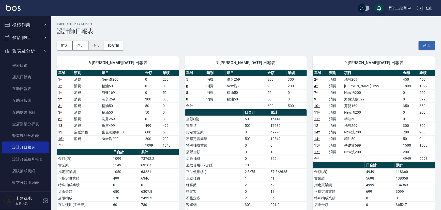
click at [96, 44] on button "今天" at bounding box center [96, 45] width 16 height 9
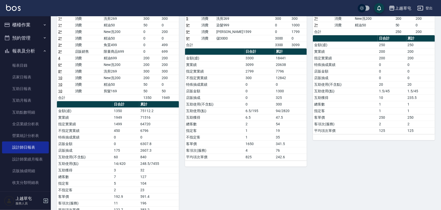
scroll to position [6, 0]
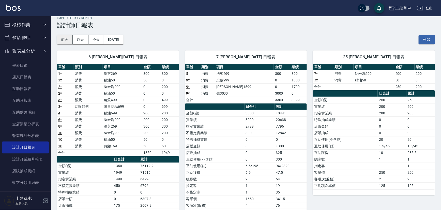
click at [67, 39] on button "前天" at bounding box center [65, 39] width 16 height 9
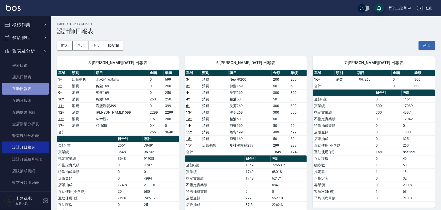
click at [32, 89] on link "互助日報表" at bounding box center [25, 89] width 47 height 12
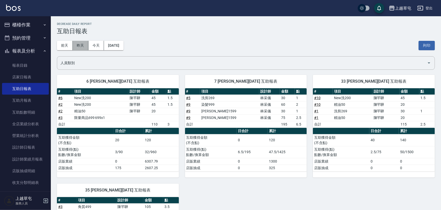
click at [82, 47] on button "昨天" at bounding box center [81, 45] width 16 height 9
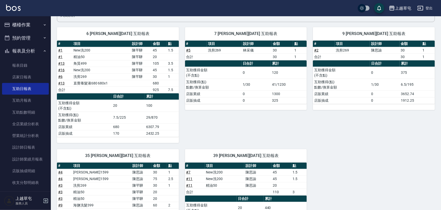
scroll to position [23, 0]
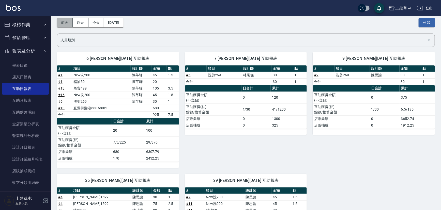
click at [66, 25] on button "前天" at bounding box center [65, 22] width 16 height 9
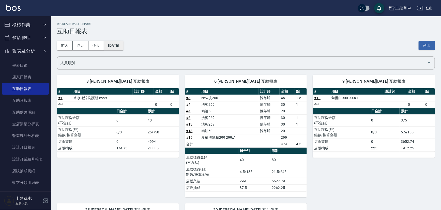
click at [123, 44] on button "2025/09/23" at bounding box center [113, 45] width 19 height 9
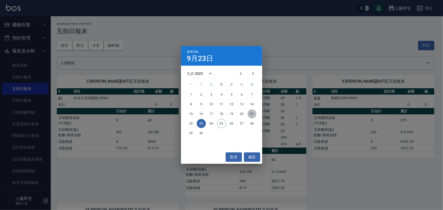
click at [251, 112] on button "21" at bounding box center [252, 113] width 9 height 9
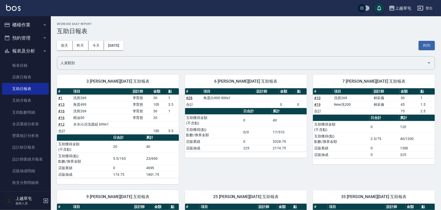
click at [427, 6] on button "登出" at bounding box center [425, 8] width 20 height 9
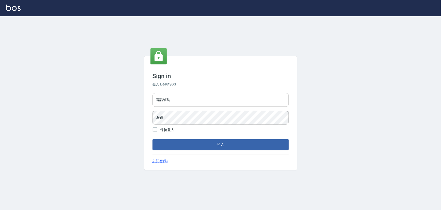
type input "2988528"
click at [205, 142] on button "登入" at bounding box center [222, 144] width 136 height 11
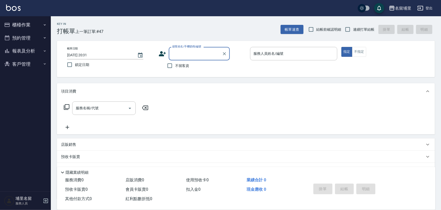
click at [27, 64] on button "客戶管理" at bounding box center [25, 64] width 47 height 13
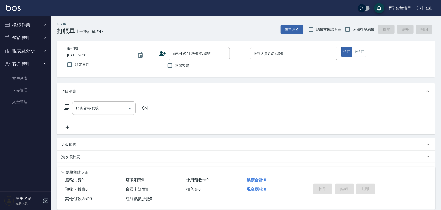
click at [26, 51] on button "報表及分析" at bounding box center [25, 50] width 47 height 13
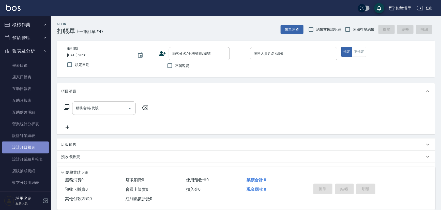
click at [34, 149] on link "設計師日報表" at bounding box center [25, 148] width 47 height 12
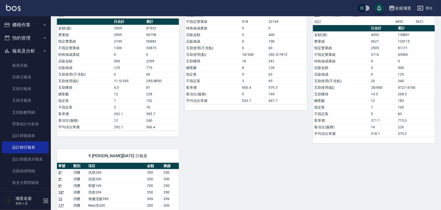
scroll to position [92, 0]
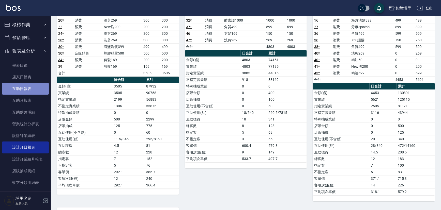
click at [27, 85] on link "互助日報表" at bounding box center [25, 89] width 47 height 12
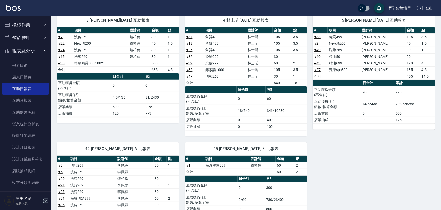
scroll to position [61, 0]
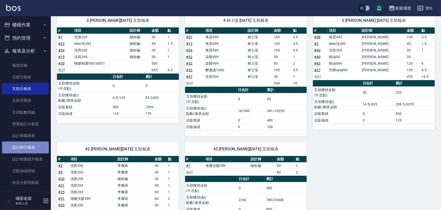
click at [30, 146] on link "設計師日報表" at bounding box center [25, 148] width 47 height 12
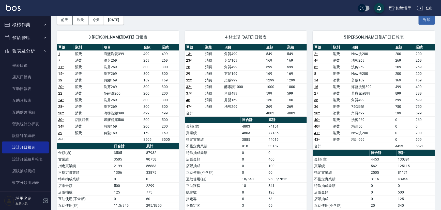
scroll to position [23, 0]
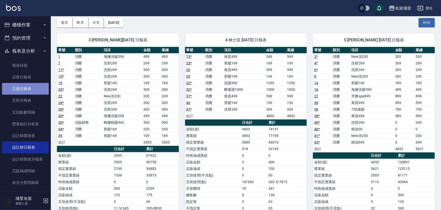
click at [27, 89] on link "互助日報表" at bounding box center [25, 89] width 47 height 12
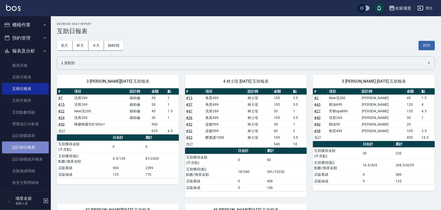
click at [28, 146] on link "設計師日報表" at bounding box center [25, 148] width 47 height 12
